Goal: Task Accomplishment & Management: Manage account settings

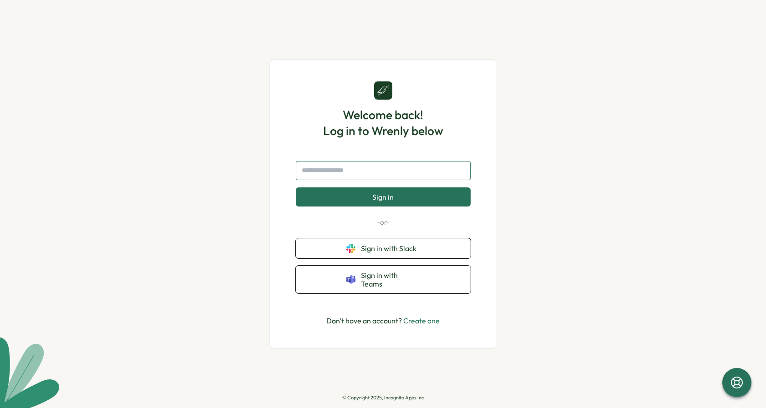
click at [323, 176] on input "text" at bounding box center [383, 170] width 175 height 19
click at [345, 200] on button "Sign in" at bounding box center [383, 197] width 175 height 19
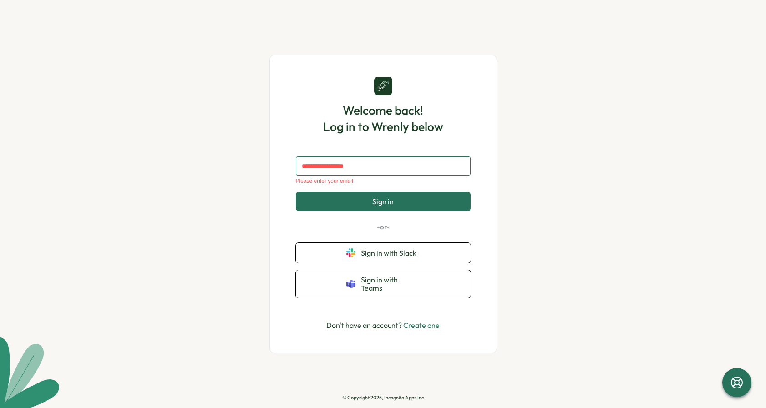
click at [348, 176] on input "text" at bounding box center [383, 166] width 175 height 19
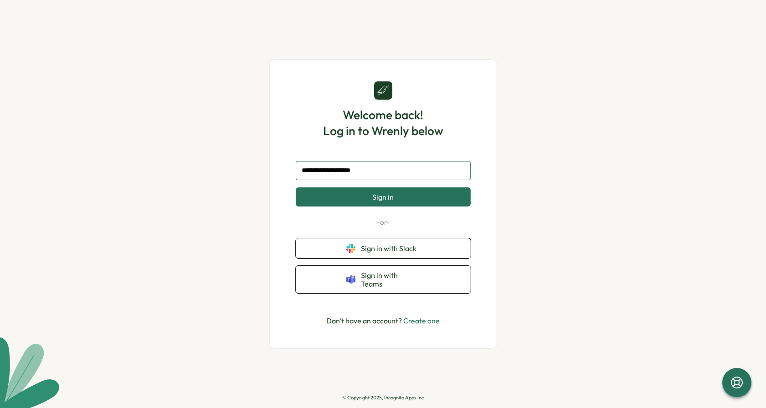
type input "**********"
click at [296, 188] on button "Sign in" at bounding box center [383, 197] width 175 height 19
click at [430, 203] on button "Sign in" at bounding box center [383, 197] width 175 height 19
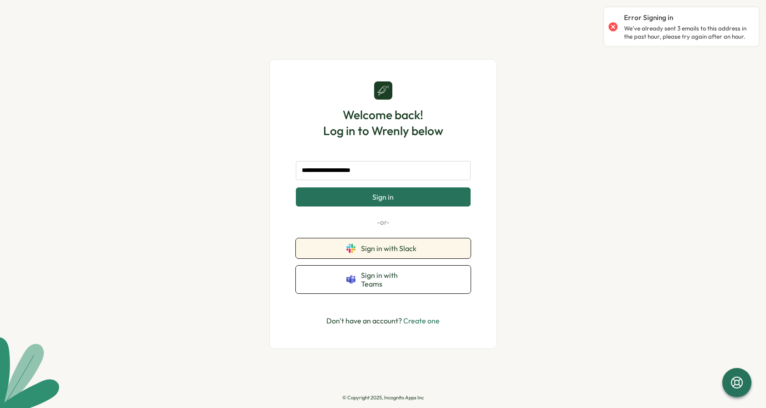
click at [389, 259] on button "Sign in with Slack" at bounding box center [383, 249] width 175 height 20
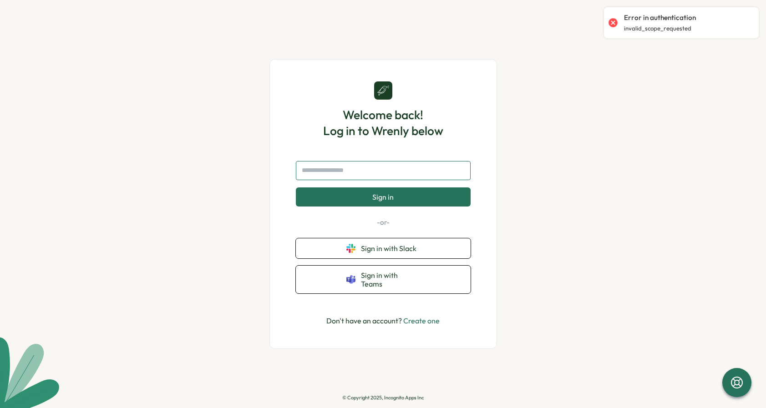
click at [387, 176] on input "text" at bounding box center [383, 170] width 175 height 19
click at [371, 178] on input "text" at bounding box center [383, 170] width 175 height 19
